Goal: Task Accomplishment & Management: Manage account settings

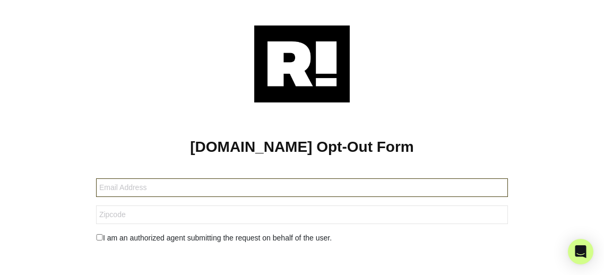
click at [233, 188] on input "text" at bounding box center [302, 187] width 412 height 19
type input "[EMAIL_ADDRESS][DOMAIN_NAME]"
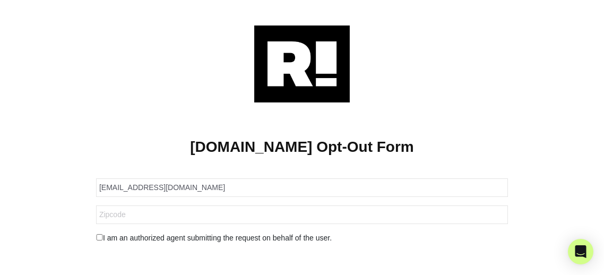
type input "20874"
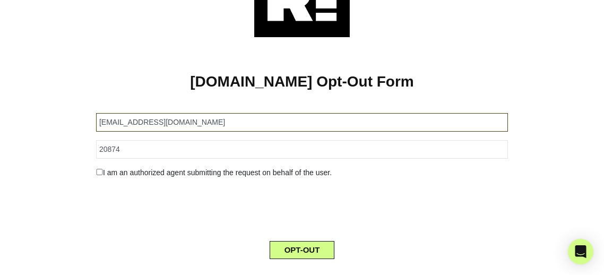
scroll to position [87, 0]
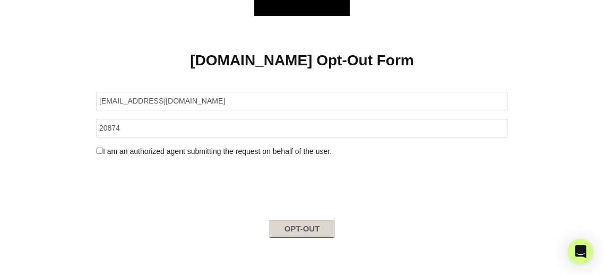
click at [291, 230] on button "OPT-OUT" at bounding box center [302, 229] width 65 height 18
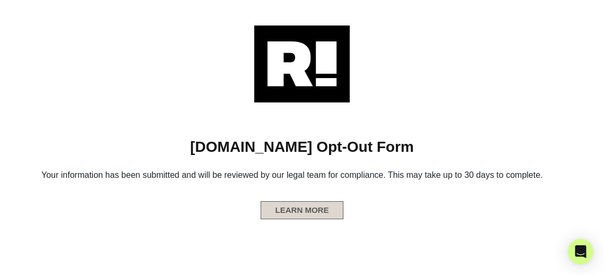
click at [303, 216] on button "LEARN MORE" at bounding box center [302, 210] width 83 height 18
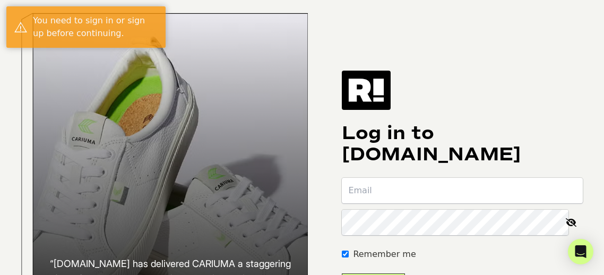
click at [409, 203] on input "email" at bounding box center [462, 190] width 241 height 25
type input "[EMAIL_ADDRESS][DOMAIN_NAME]"
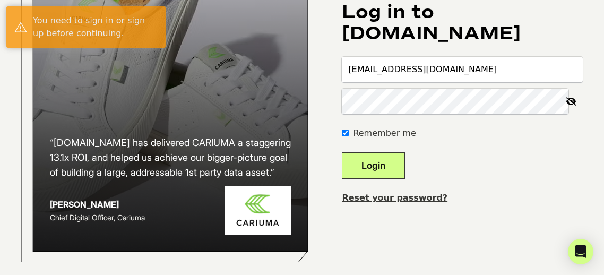
scroll to position [137, 0]
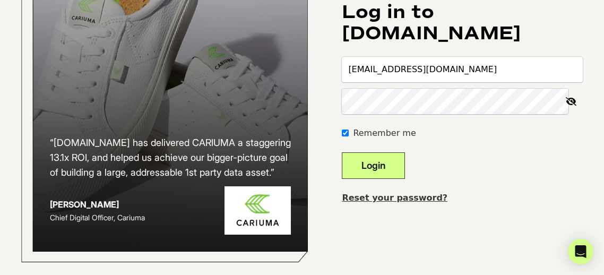
click at [405, 157] on button "Login" at bounding box center [373, 165] width 63 height 27
